Goal: Information Seeking & Learning: Learn about a topic

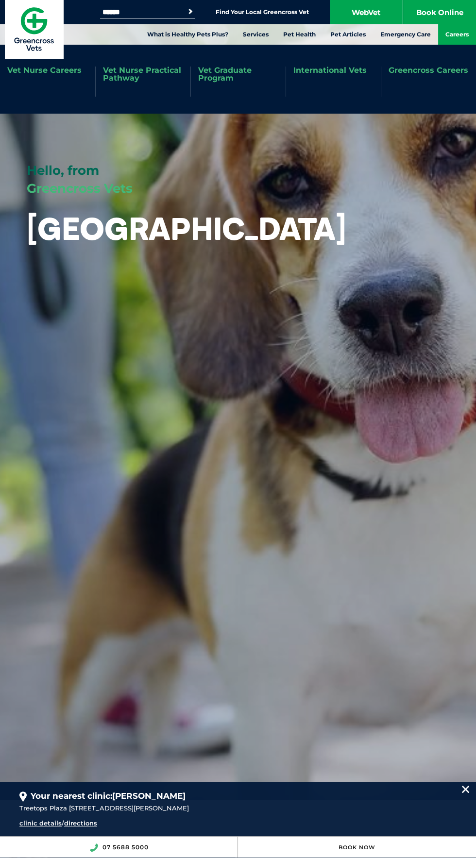
click at [467, 35] on link "Careers" at bounding box center [457, 34] width 38 height 20
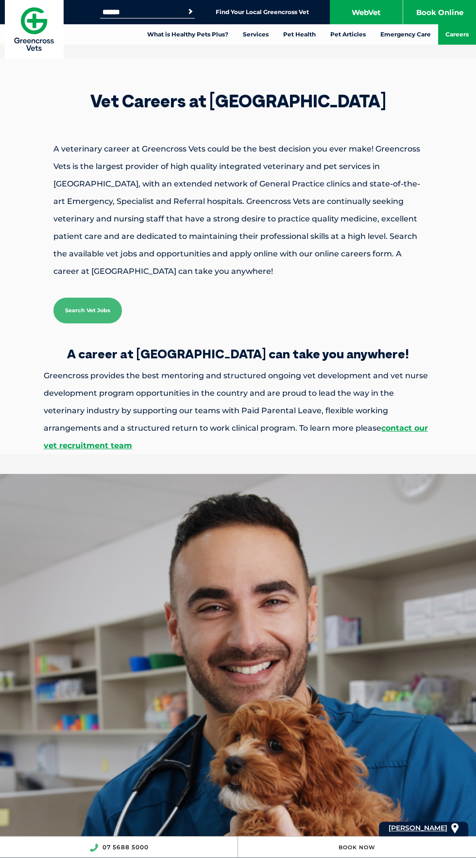
click at [78, 318] on link "Search Vet Jobs" at bounding box center [87, 311] width 68 height 26
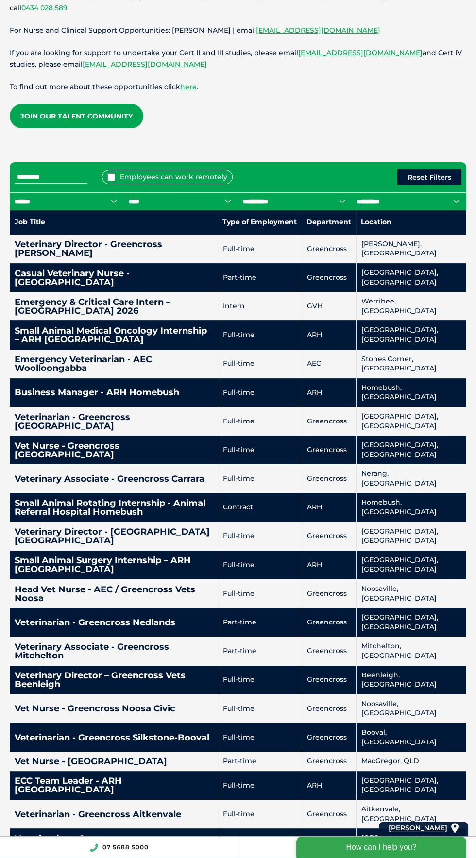
scroll to position [302, 0]
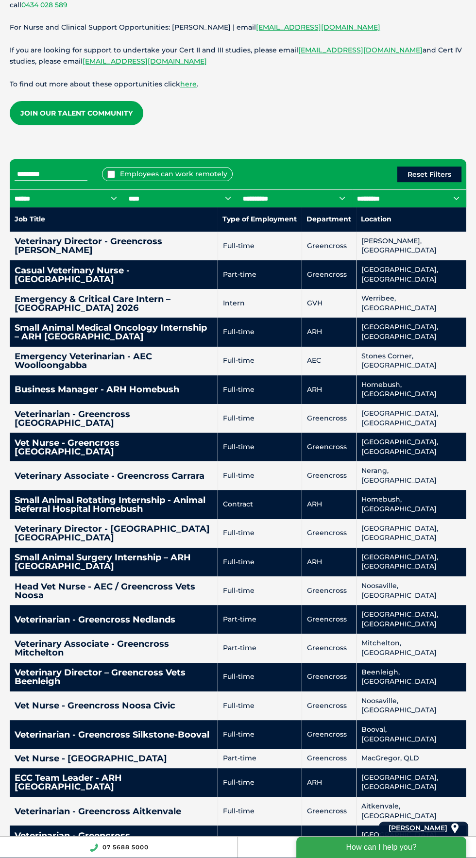
click at [11, 857] on div "07 5688 5000" at bounding box center [119, 846] width 238 height 21
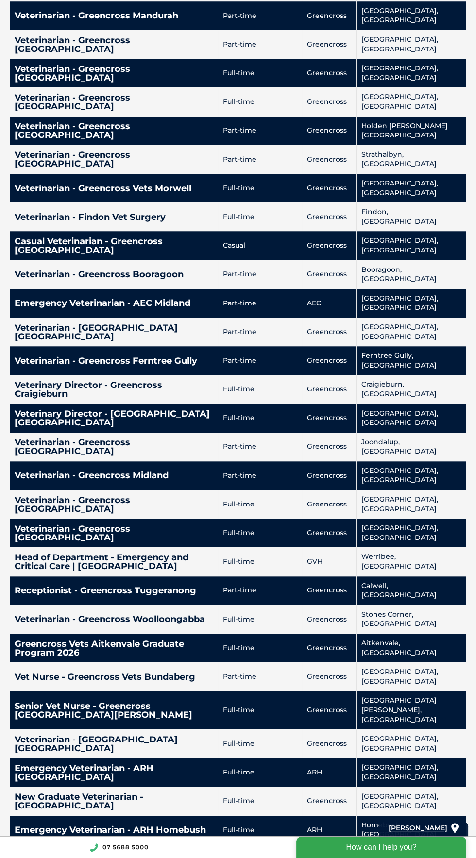
scroll to position [1243, 0]
